Goal: Task Accomplishment & Management: Manage account settings

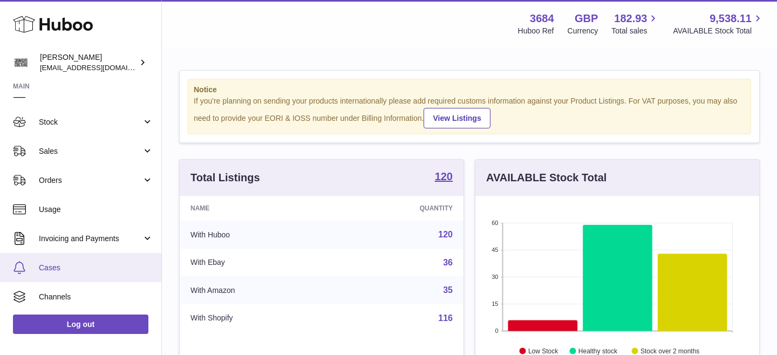
scroll to position [56, 0]
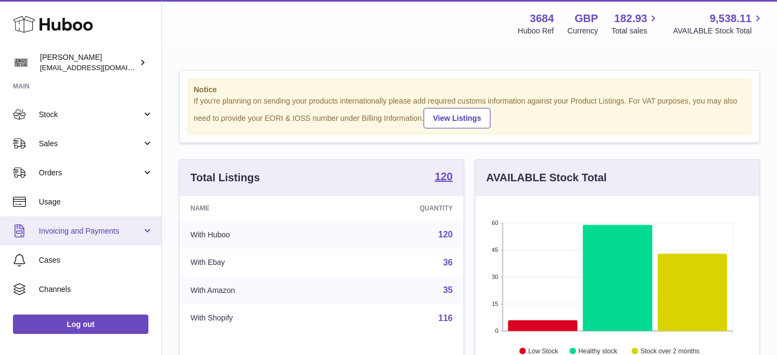
click at [92, 232] on span "Invoicing and Payments" at bounding box center [90, 231] width 103 height 10
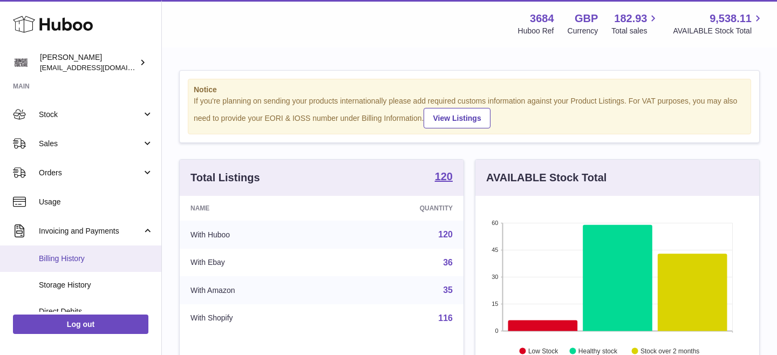
click at [77, 258] on span "Billing History" at bounding box center [96, 259] width 114 height 10
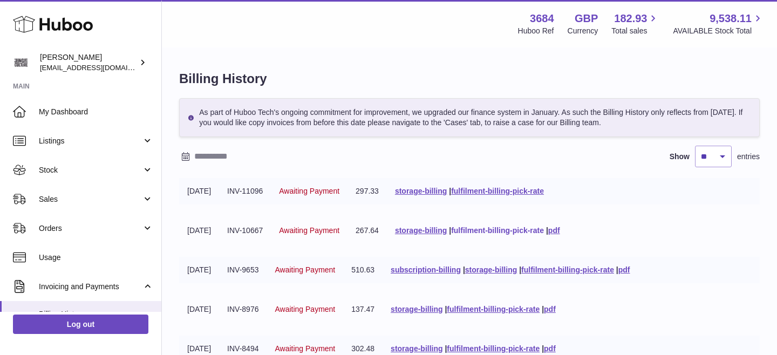
click at [516, 231] on link "fulfilment-billing-pick-rate" at bounding box center [497, 230] width 93 height 9
click at [510, 189] on link "fulfilment-billing-pick-rate" at bounding box center [497, 191] width 93 height 9
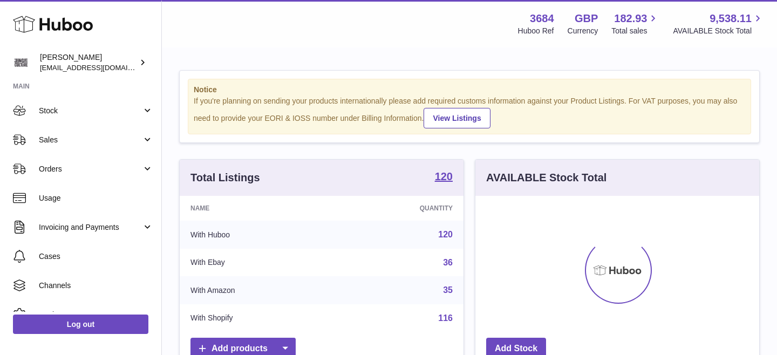
scroll to position [106, 0]
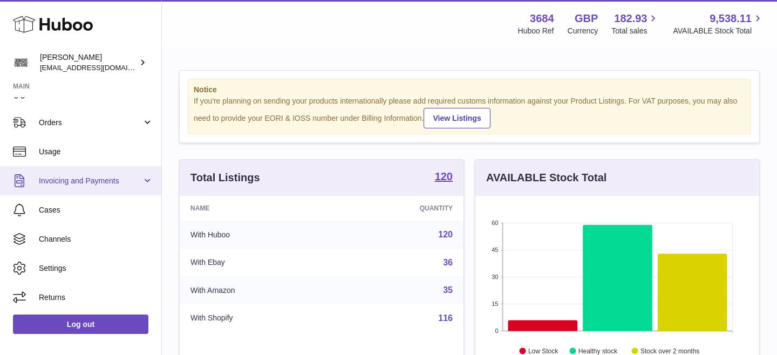
click at [85, 187] on link "Invoicing and Payments" at bounding box center [80, 180] width 161 height 29
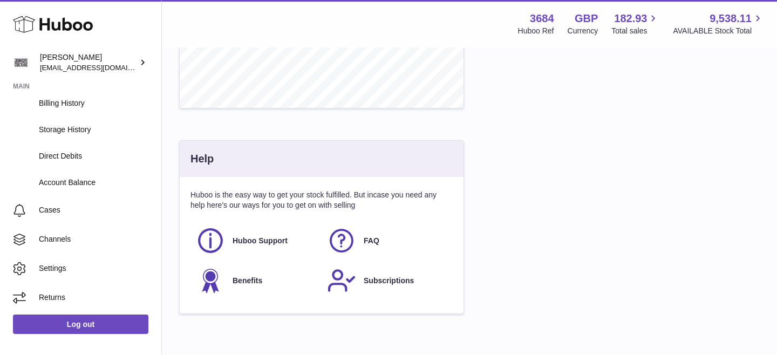
scroll to position [560, 0]
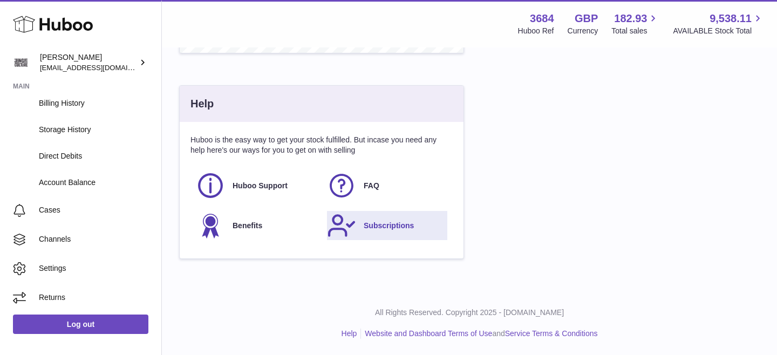
click at [374, 218] on link "Subscriptions" at bounding box center [387, 225] width 120 height 29
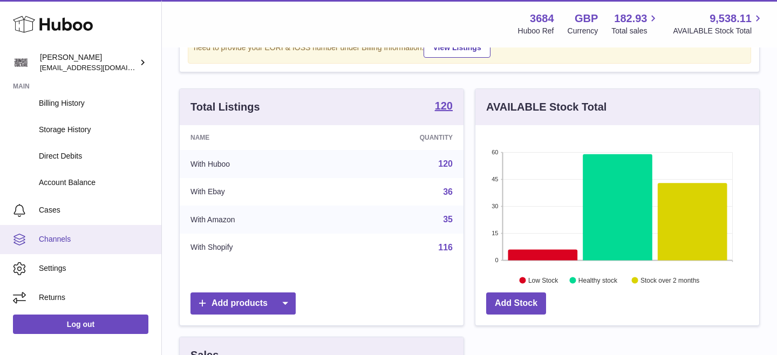
scroll to position [81, 0]
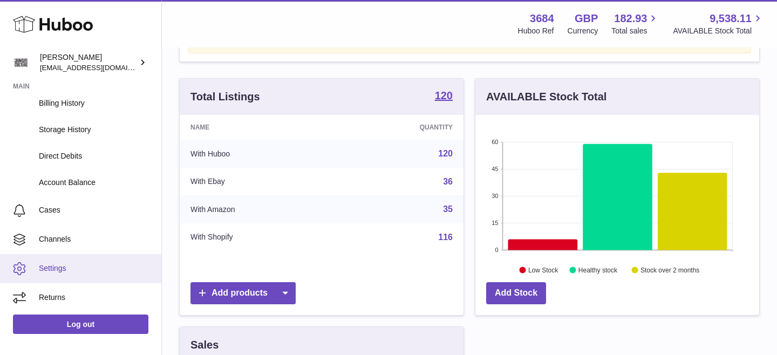
click at [51, 261] on link "Settings" at bounding box center [80, 268] width 161 height 29
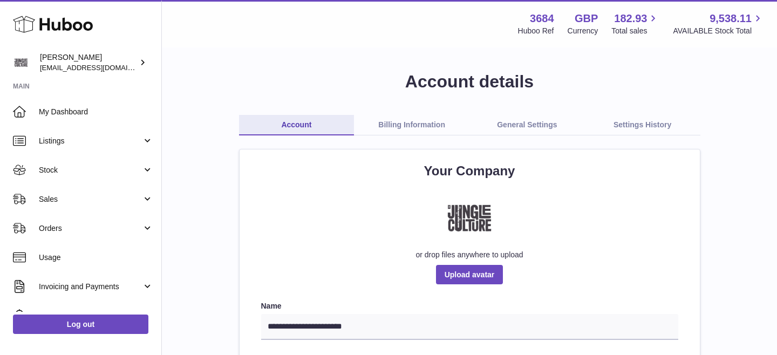
click at [414, 124] on link "Billing Information" at bounding box center [412, 125] width 116 height 21
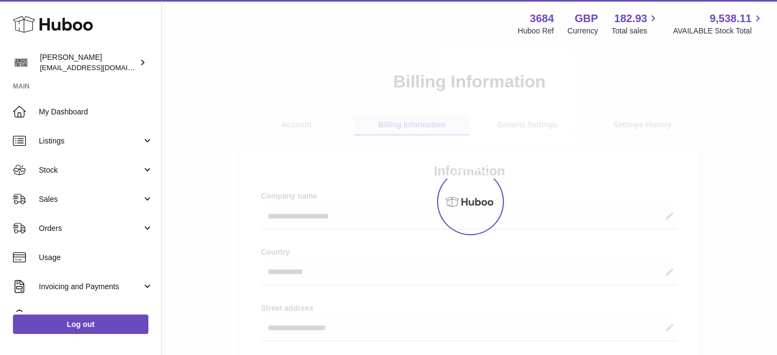
select select "**"
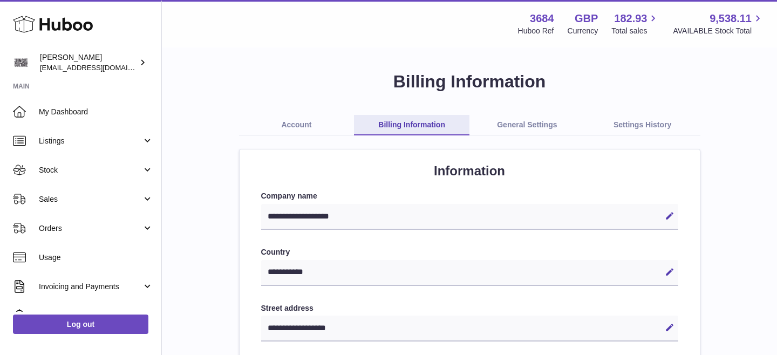
click at [527, 123] on link "General Settings" at bounding box center [528, 125] width 116 height 21
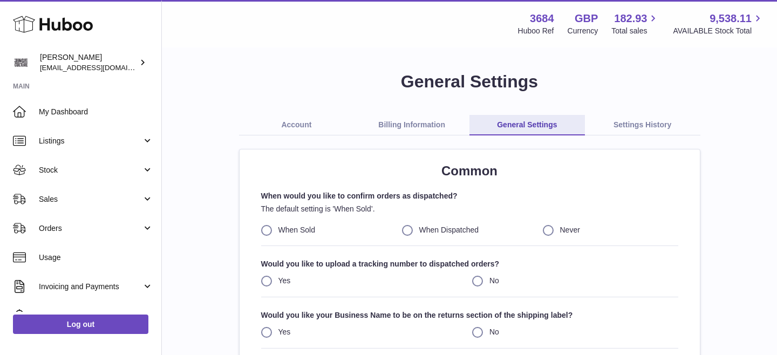
click at [657, 121] on link "Settings History" at bounding box center [643, 125] width 116 height 21
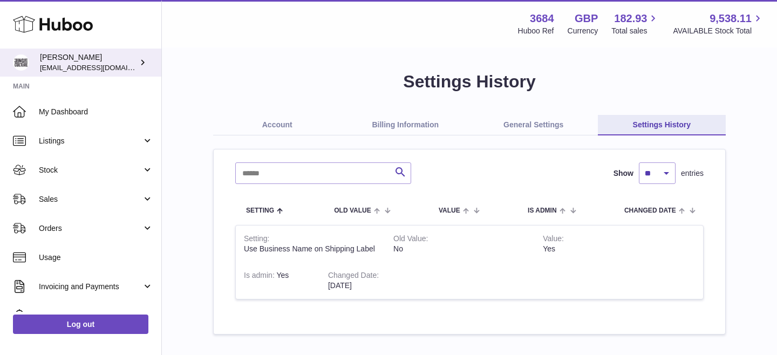
click at [102, 68] on span "[EMAIL_ADDRESS][DOMAIN_NAME]" at bounding box center [99, 67] width 119 height 9
